Goal: Information Seeking & Learning: Understand process/instructions

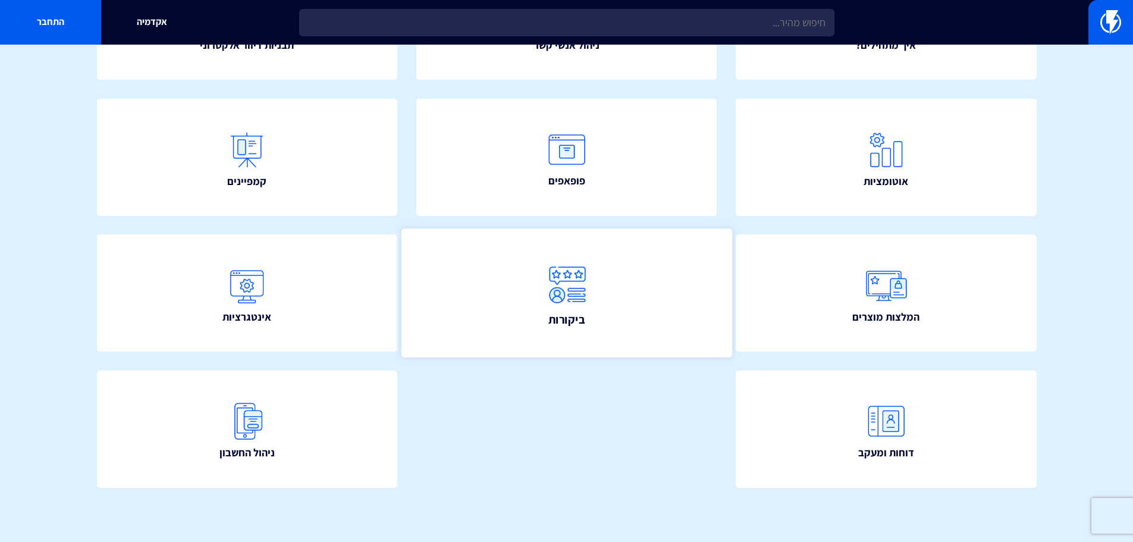
click at [619, 322] on link "ביקורות" at bounding box center [566, 293] width 331 height 128
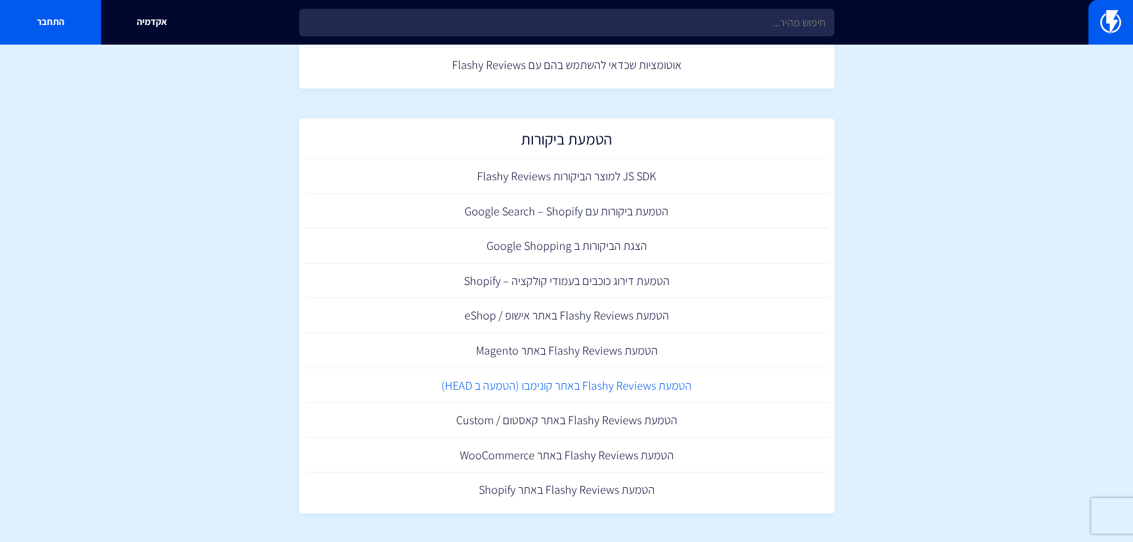
scroll to position [314, 0]
click at [610, 318] on link "הטמעת Flashy Reviews באתר אישופ / eShop" at bounding box center [566, 314] width 523 height 35
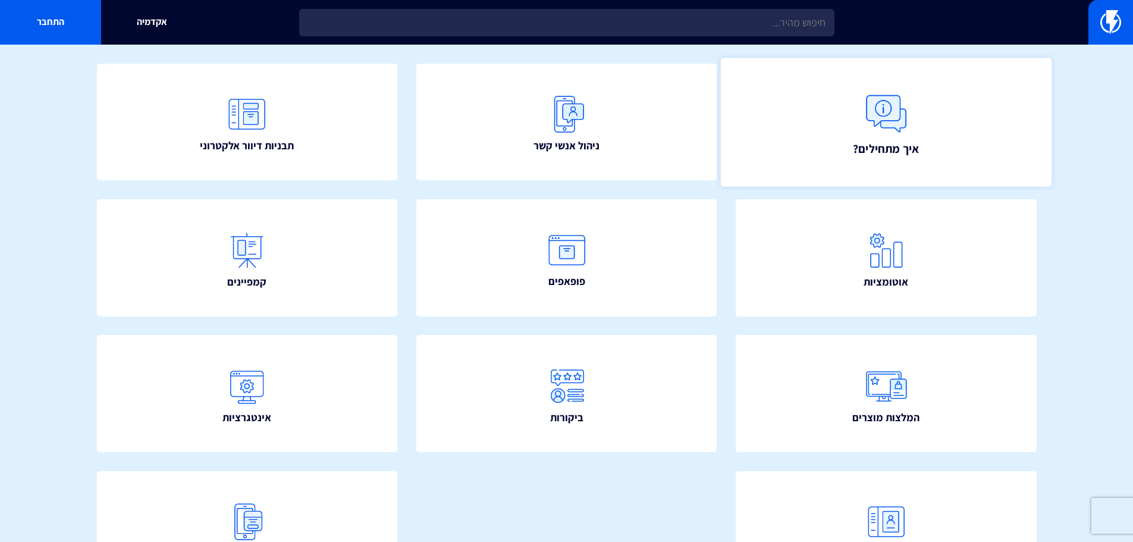
scroll to position [119, 0]
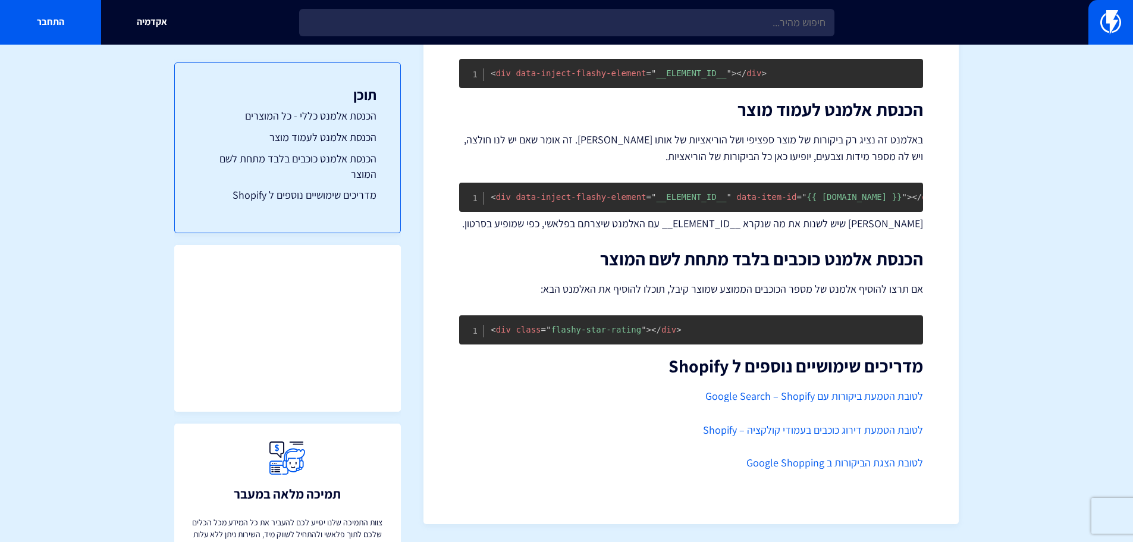
click at [1017, 282] on section "מרכז תמיכה ביקורות הטמעת Flashy Reviews באתר Shopify ההטמעה של Flashy Reviews ב…" at bounding box center [566, 119] width 1133 height 846
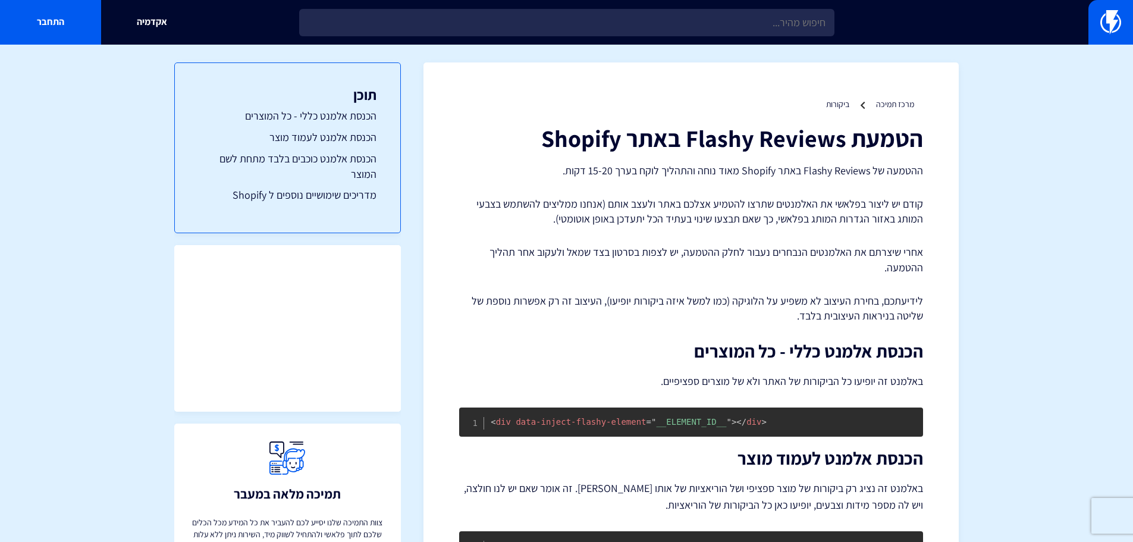
drag, startPoint x: 962, startPoint y: 454, endPoint x: 1054, endPoint y: 108, distance: 358.1
click at [1111, 46] on section "מרכז תמיכה ביקורות הטמעת Flashy Reviews באתר Shopify ההטמעה של Flashy Reviews ב…" at bounding box center [566, 468] width 1133 height 846
click at [1118, 19] on img at bounding box center [1110, 22] width 21 height 24
